Goal: Transaction & Acquisition: Purchase product/service

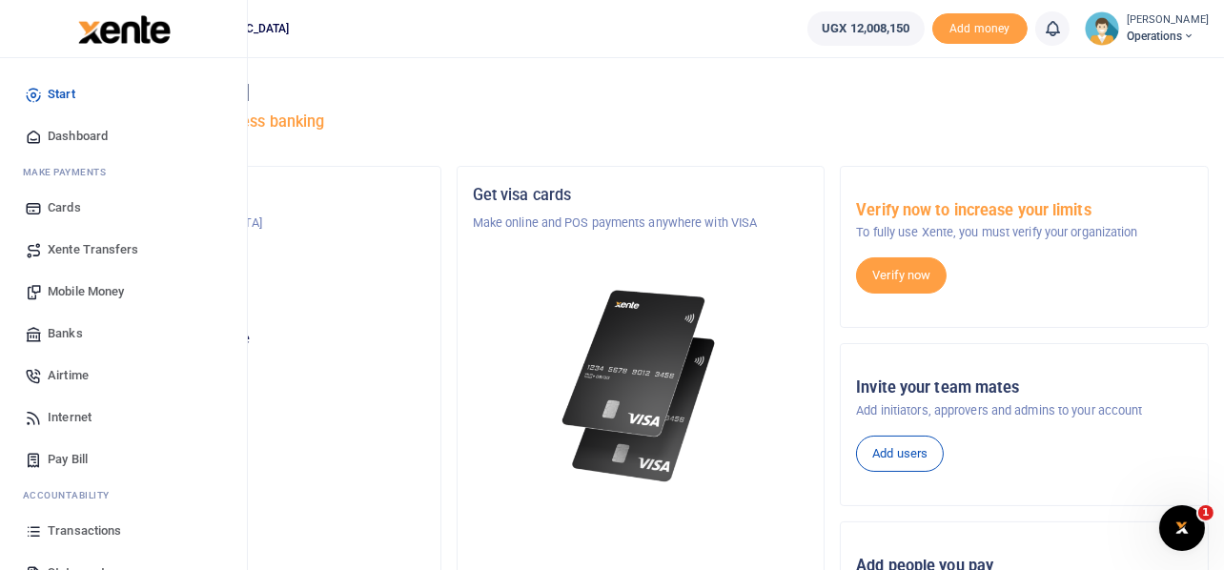
click at [88, 286] on span "Mobile Money" at bounding box center [86, 291] width 76 height 19
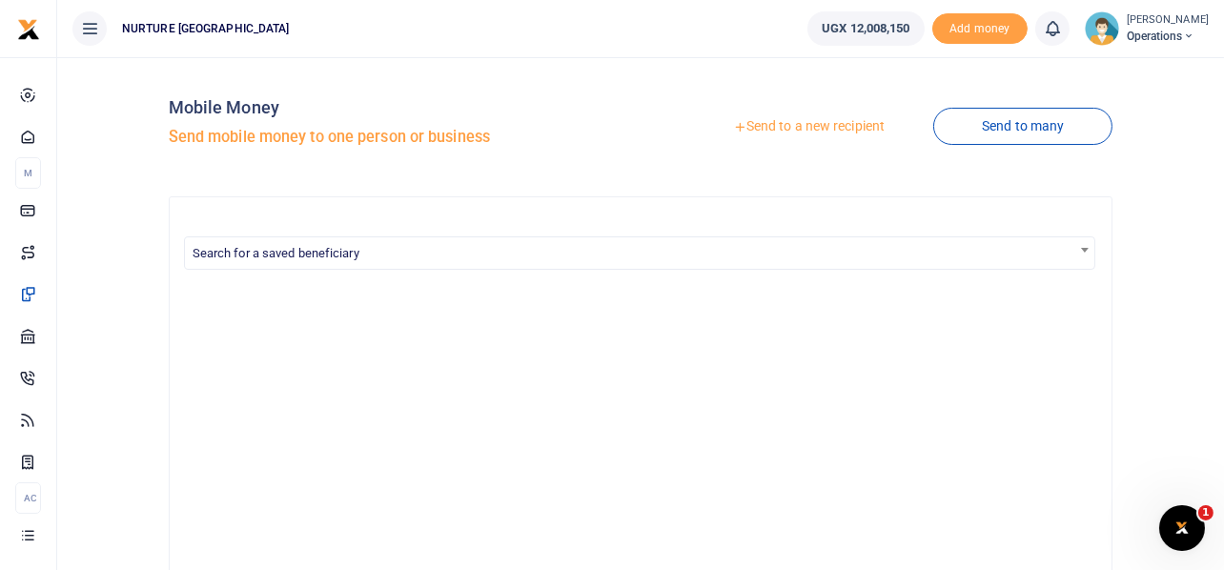
click at [832, 122] on link "Send to a new recipient" at bounding box center [809, 127] width 249 height 34
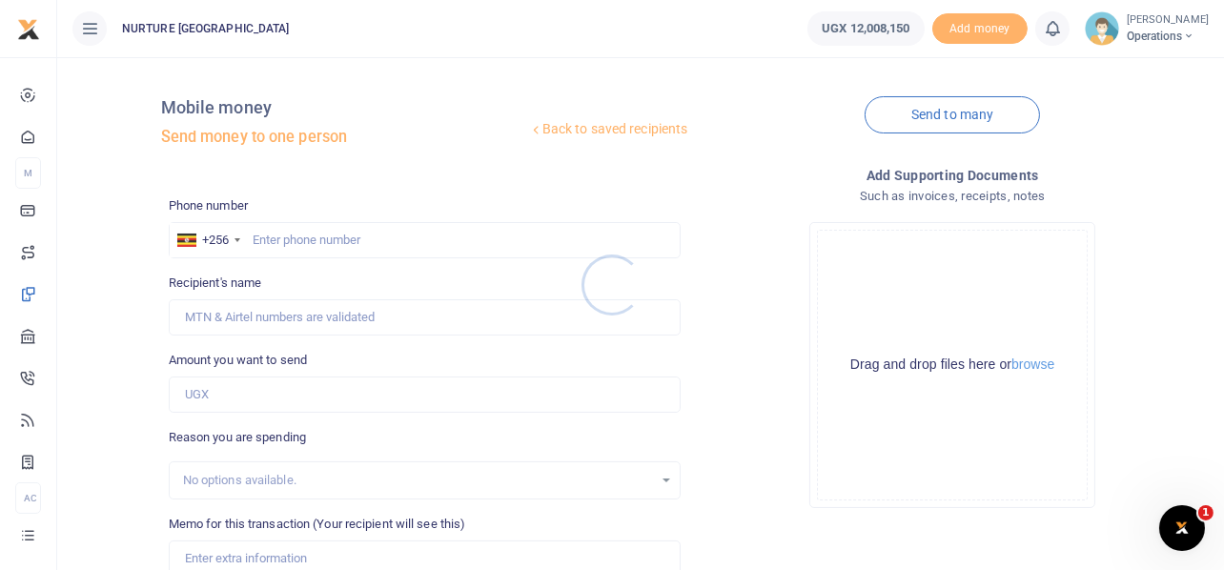
click at [350, 233] on div at bounding box center [612, 285] width 1224 height 570
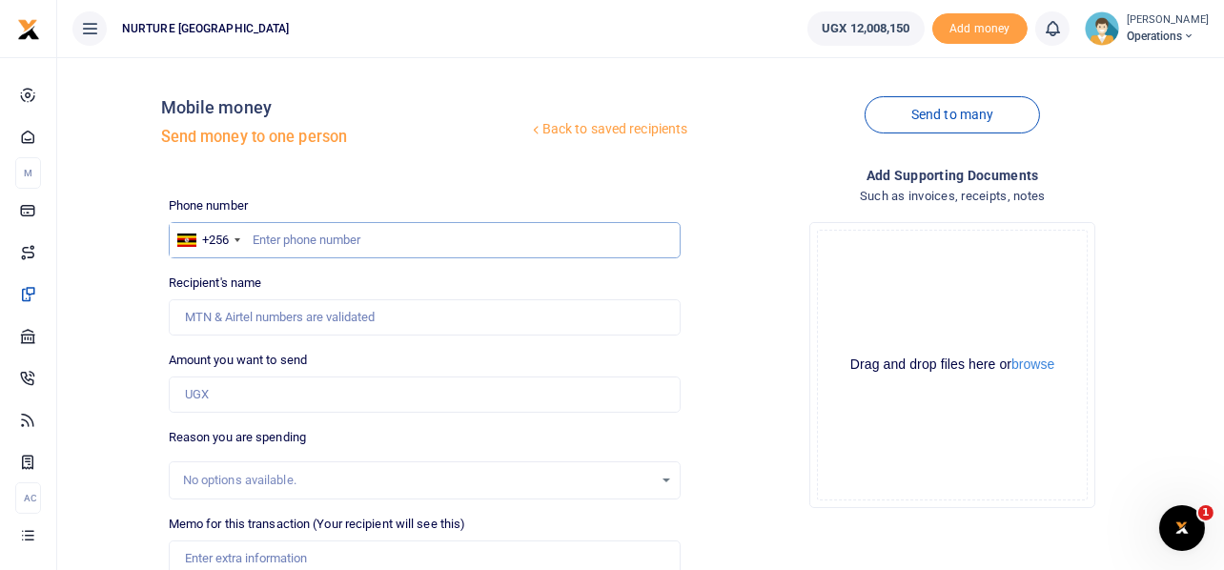
click at [307, 240] on input "text" at bounding box center [425, 240] width 513 height 36
type input "777124008"
type input "Vanansio Tunanukye"
type input "777124008"
click at [271, 403] on input "Amount you want to send" at bounding box center [425, 395] width 513 height 36
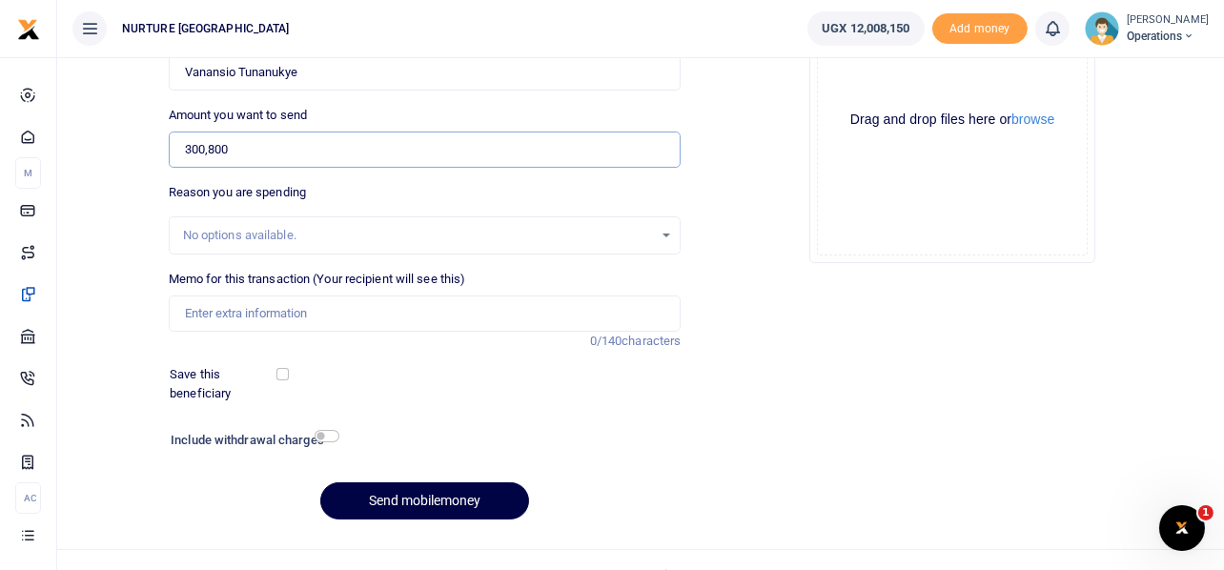
scroll to position [274, 0]
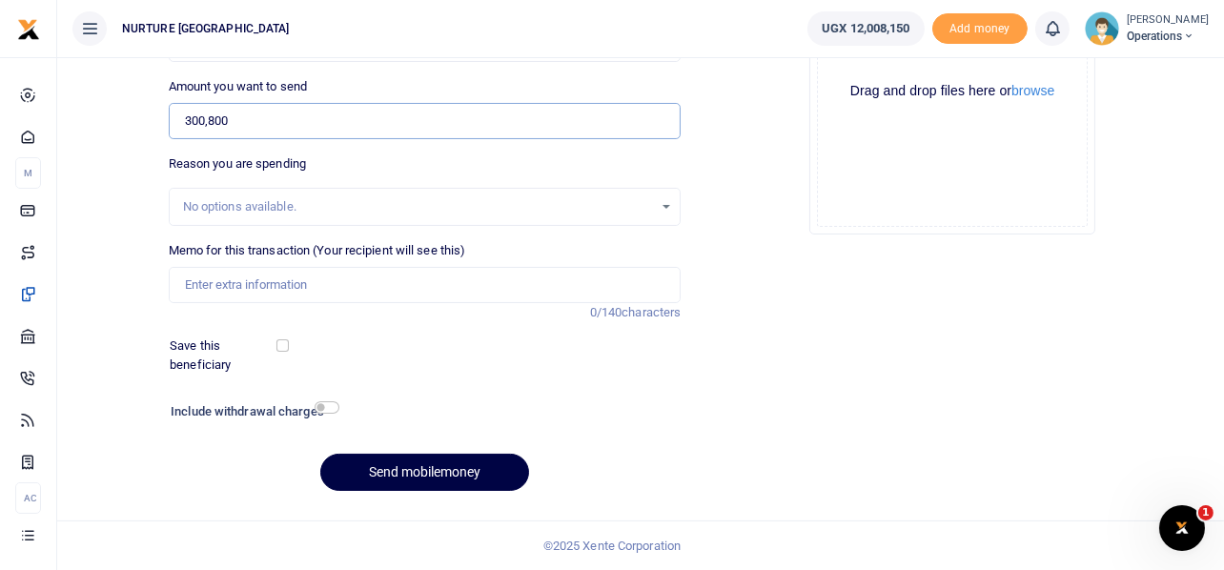
type input "300,800"
click at [381, 282] on input "Memo for this transaction (Your recipient will see this)" at bounding box center [425, 285] width 513 height 36
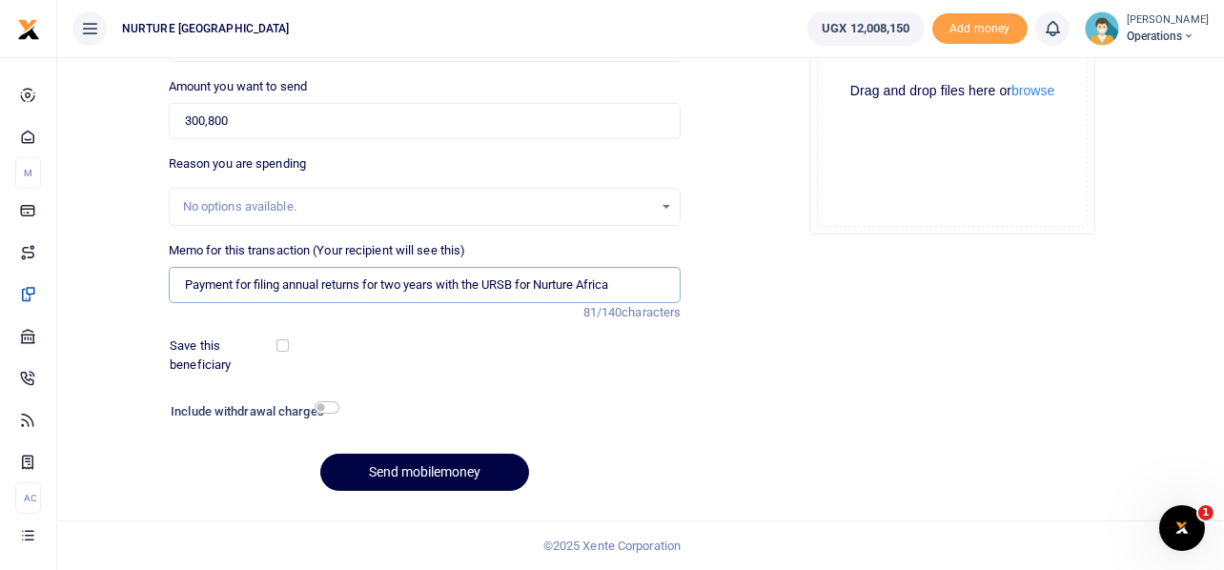
type input "Payment for filing annual returns for two years with the URSB for Nurture Africa"
click at [329, 409] on input "checkbox" at bounding box center [327, 407] width 25 height 12
checkbox input "true"
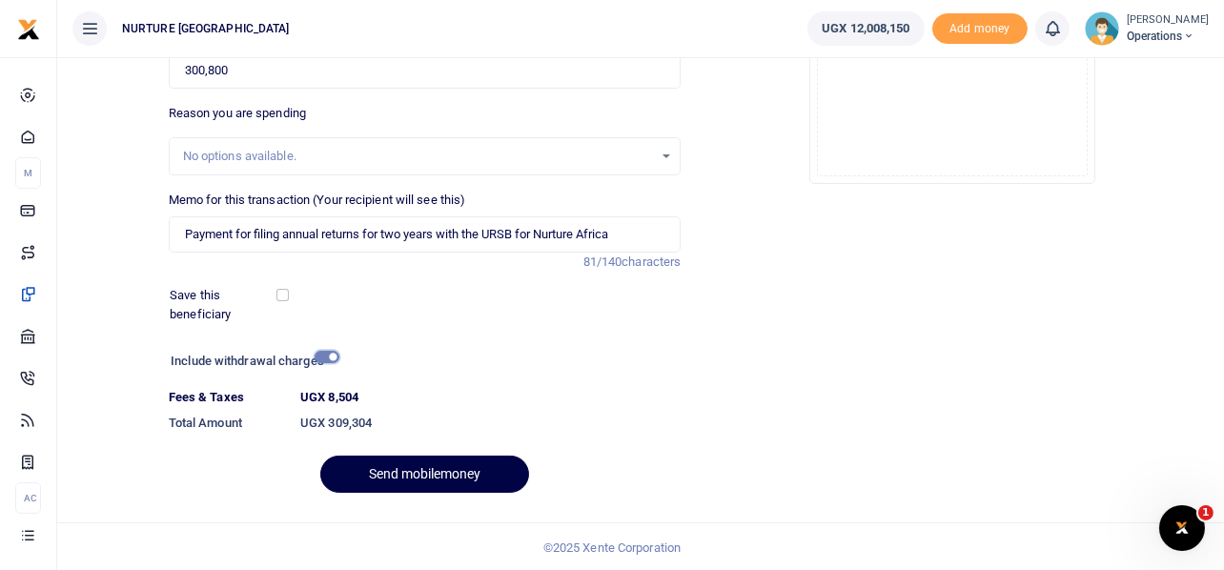
scroll to position [326, 0]
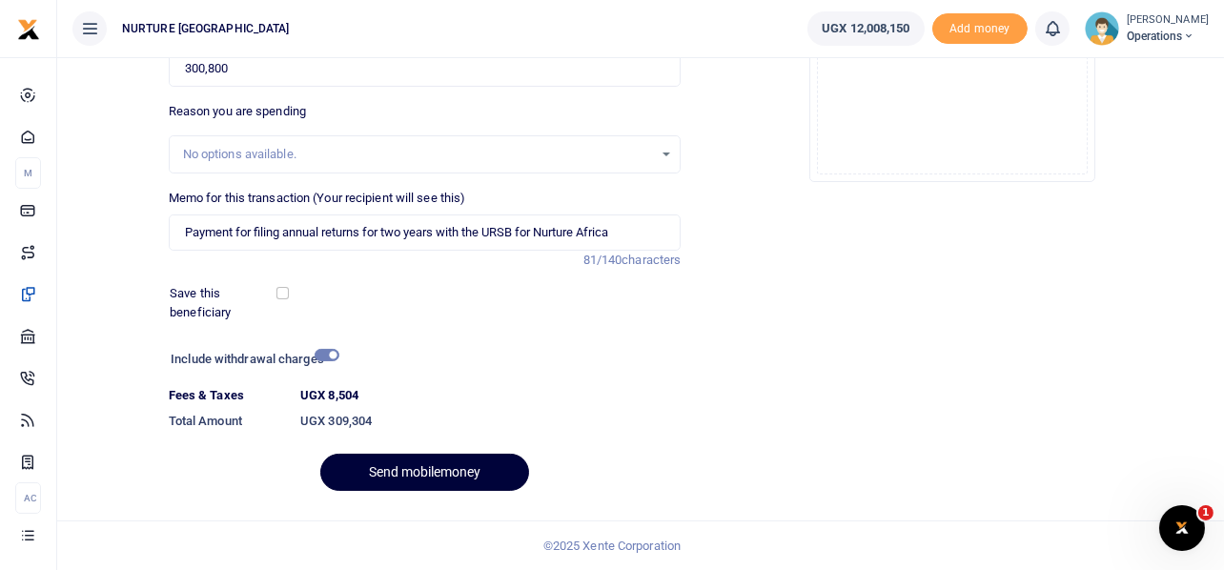
click at [456, 471] on button "Send mobilemoney" at bounding box center [424, 472] width 209 height 37
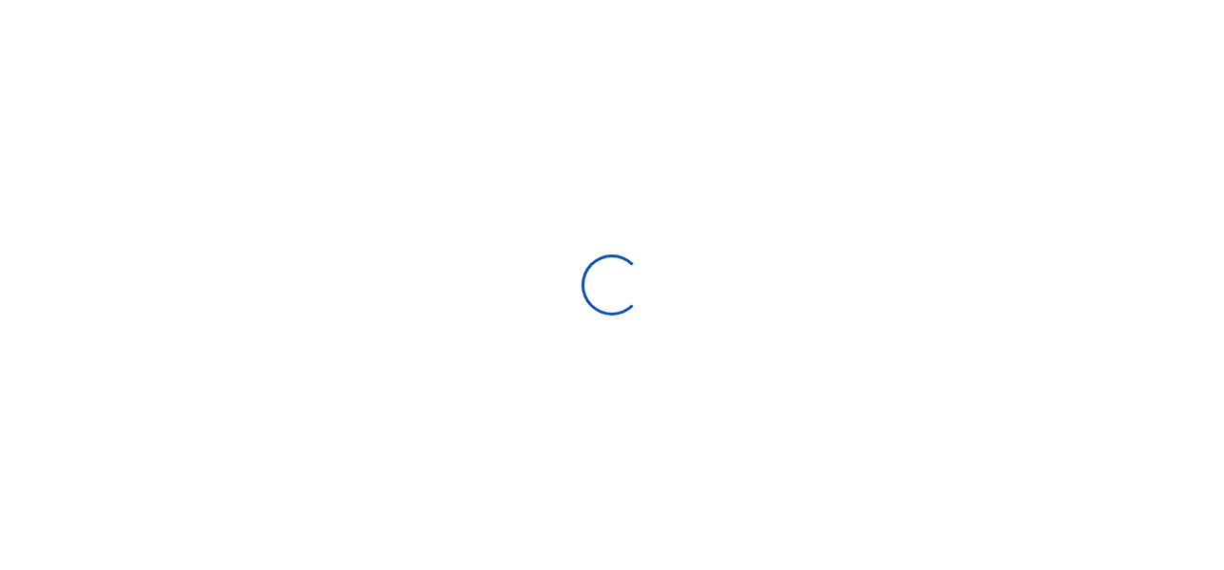
select select "Loading bundles"
select select
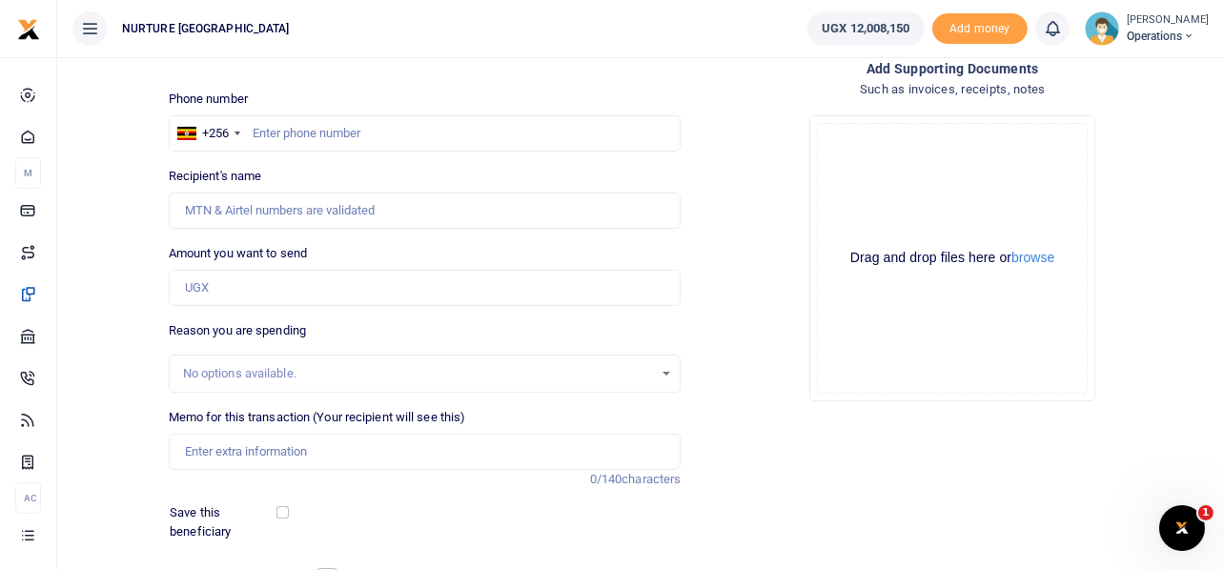
scroll to position [83, 0]
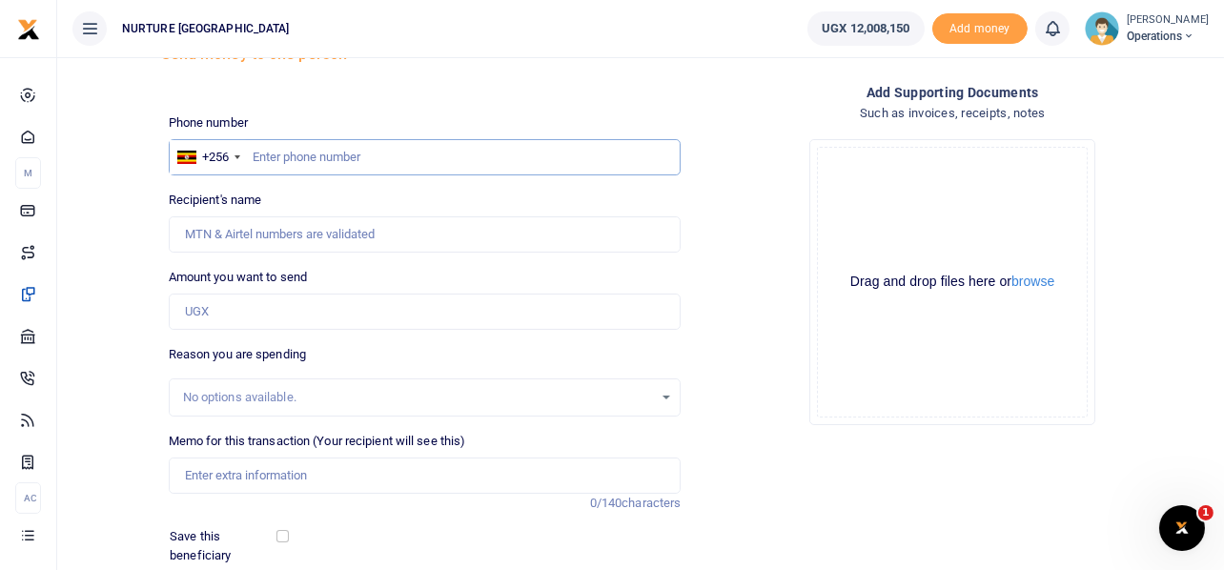
click at [389, 159] on input "text" at bounding box center [425, 157] width 513 height 36
type input "777124008"
type input "Vanansio Tunanukye"
type input "777124008"
click at [265, 316] on input "Amount you want to send" at bounding box center [425, 312] width 513 height 36
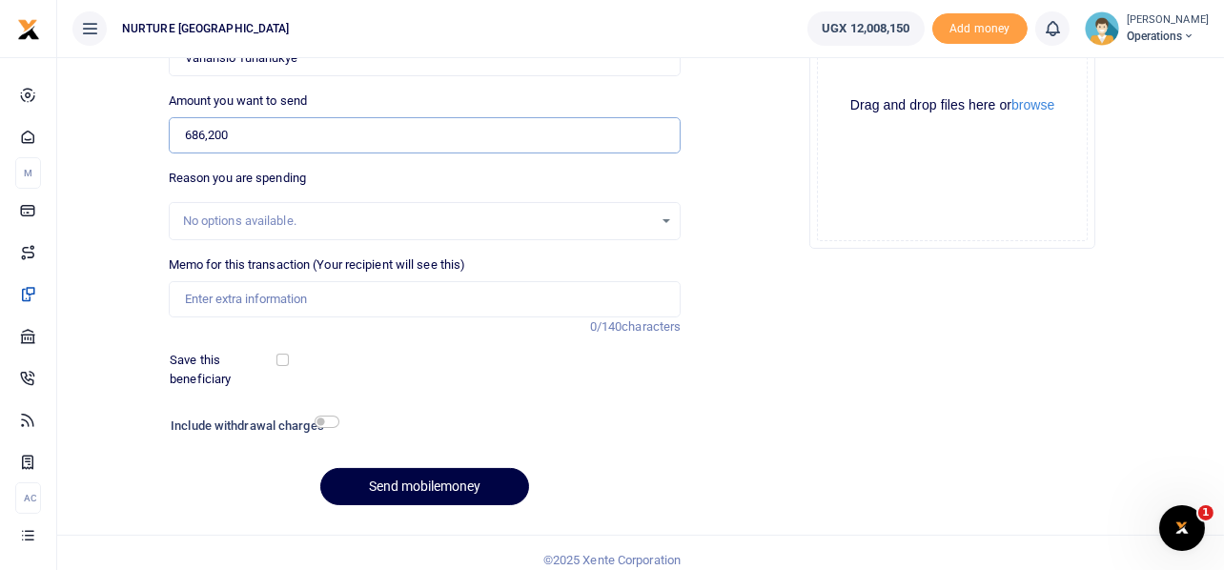
scroll to position [274, 0]
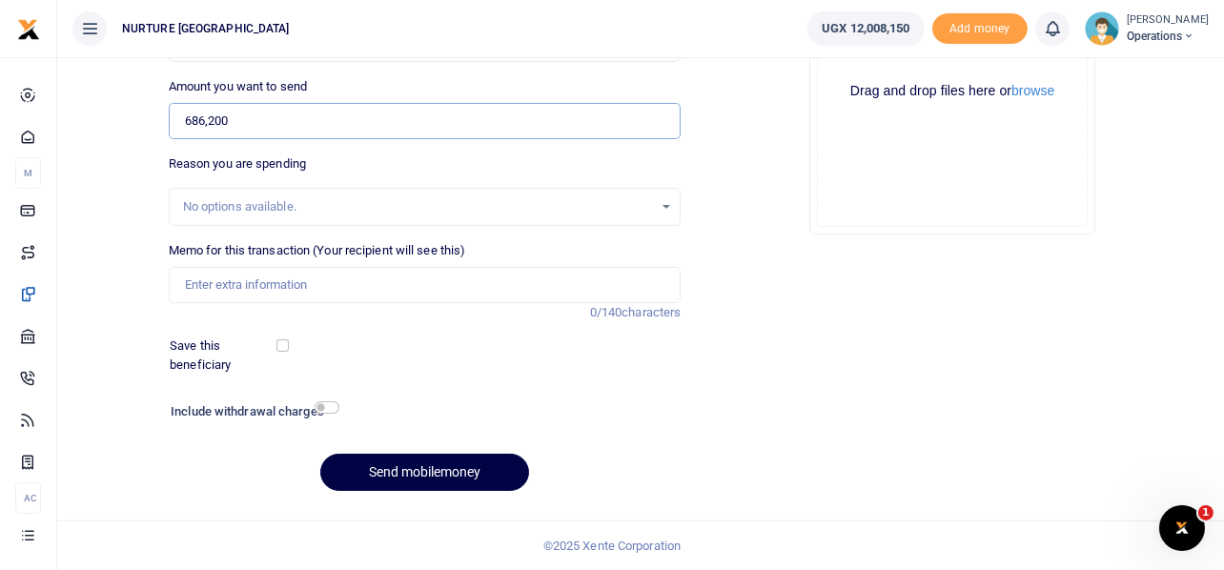
type input "686,200"
click at [291, 296] on input "Memo for this transaction (Your recipient will see this)" at bounding box center [425, 285] width 513 height 36
paste input "Payment for filing annual returns for two years with the URSB for Nurture Africa"
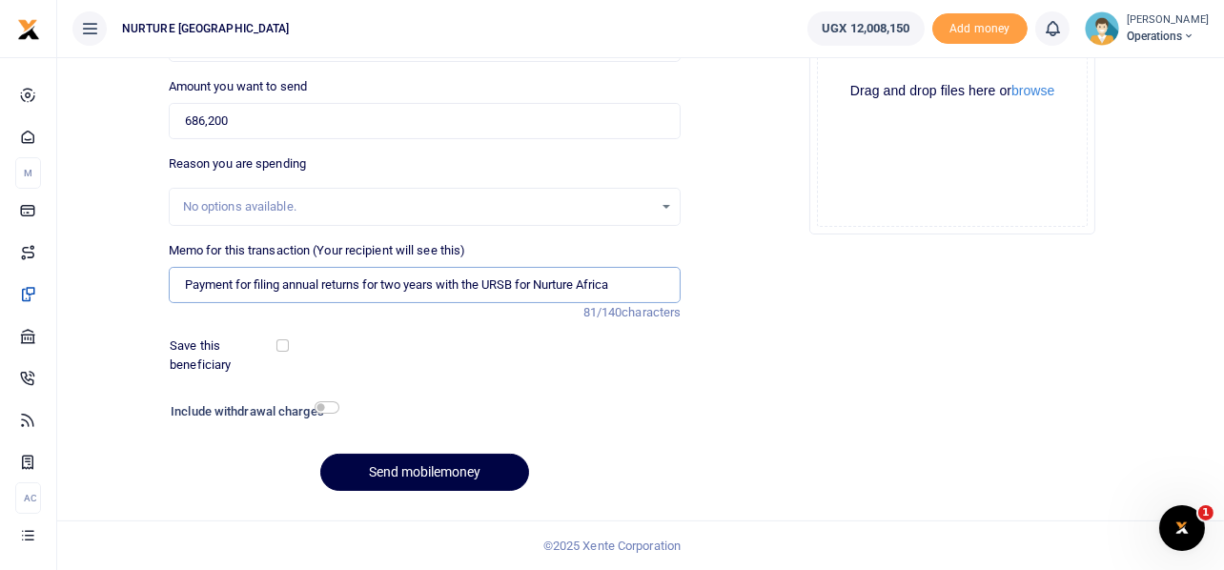
drag, startPoint x: 540, startPoint y: 282, endPoint x: 609, endPoint y: 296, distance: 70.9
click at [609, 296] on input "Payment for filing annual returns for two years with the URSB for Nurture Africa" at bounding box center [425, 285] width 513 height 36
click at [617, 296] on input "Payment for filing annual returns for two years with the URSB for Nurture Africa" at bounding box center [425, 285] width 513 height 36
click at [633, 287] on input "Payment for filing annual returns for two years with the URSB for Nurture Africa" at bounding box center [425, 285] width 513 height 36
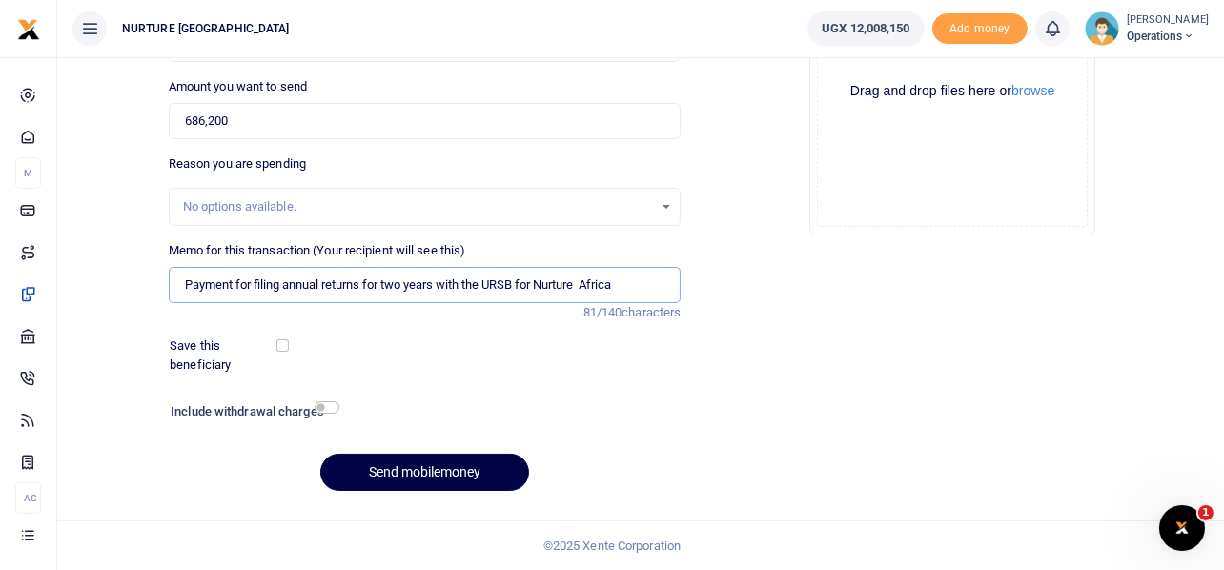
drag, startPoint x: 633, startPoint y: 287, endPoint x: 544, endPoint y: 282, distance: 89.8
click at [544, 282] on input "Payment for filing annual returns for two years with the URSB for Nurture Africa" at bounding box center [425, 285] width 513 height 36
click at [402, 278] on input "Payment for filing annual returns for two years with the URSB for AZ childrens …" at bounding box center [425, 285] width 513 height 36
type input "Payment for filing annual returns for four years with the URSB for AZ childrens…"
click at [332, 411] on input "checkbox" at bounding box center [327, 407] width 25 height 12
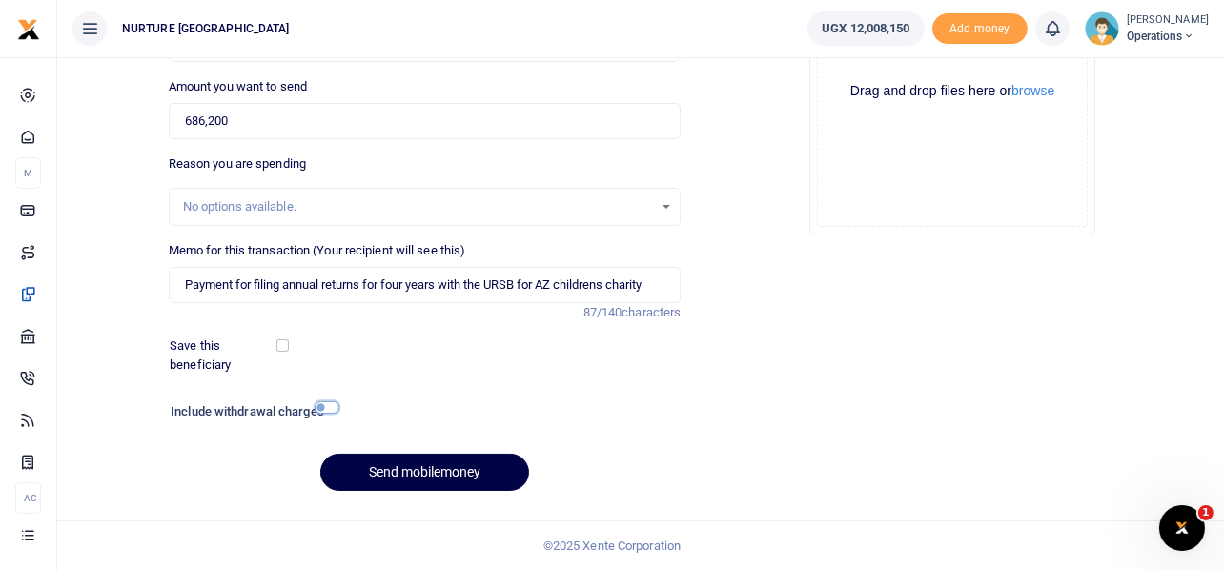
checkbox input "true"
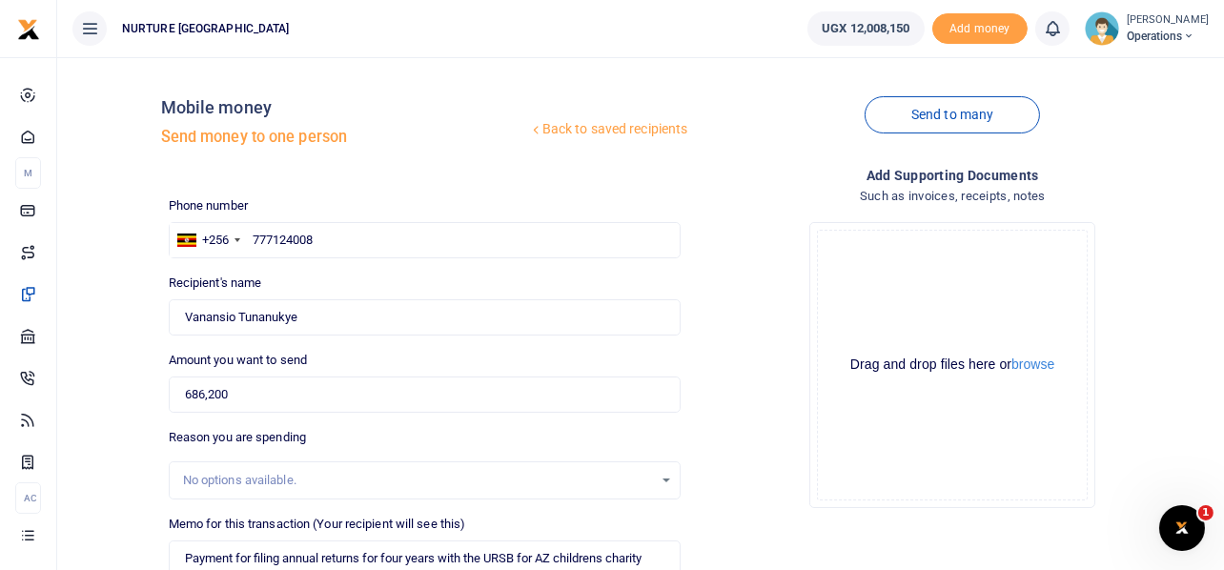
scroll to position [326, 0]
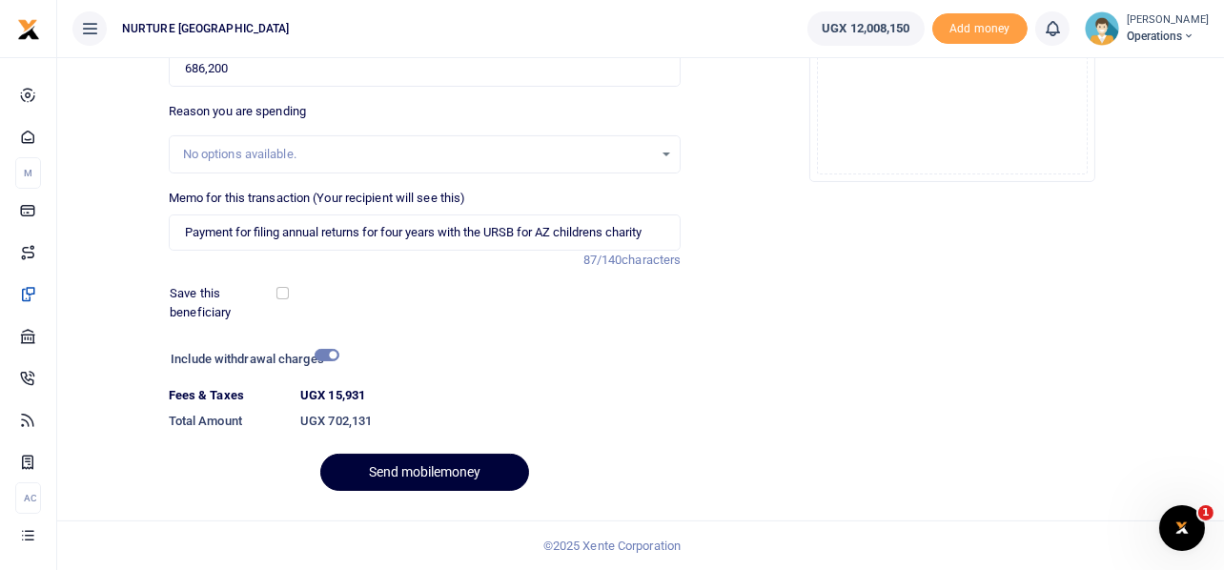
click at [389, 477] on button "Send mobilemoney" at bounding box center [424, 472] width 209 height 37
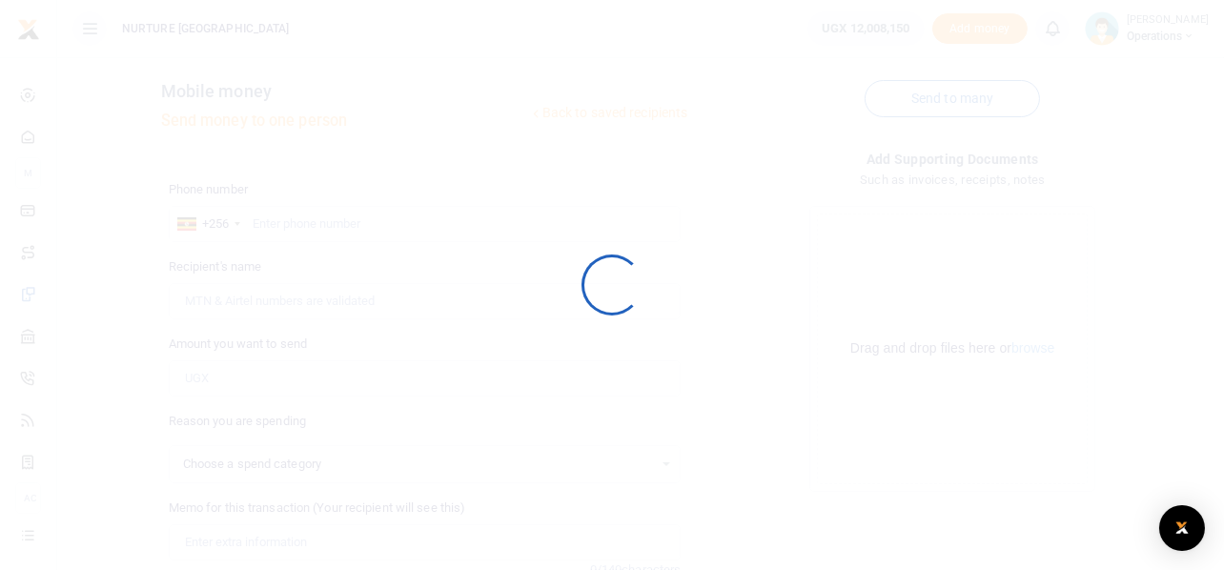
select select
